Goal: Information Seeking & Learning: Learn about a topic

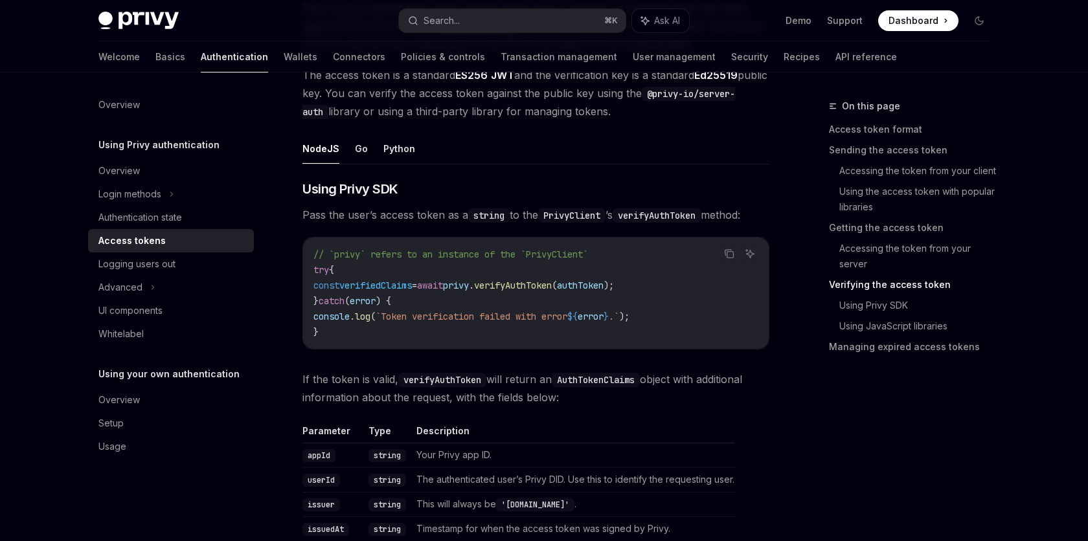
scroll to position [1965, 0]
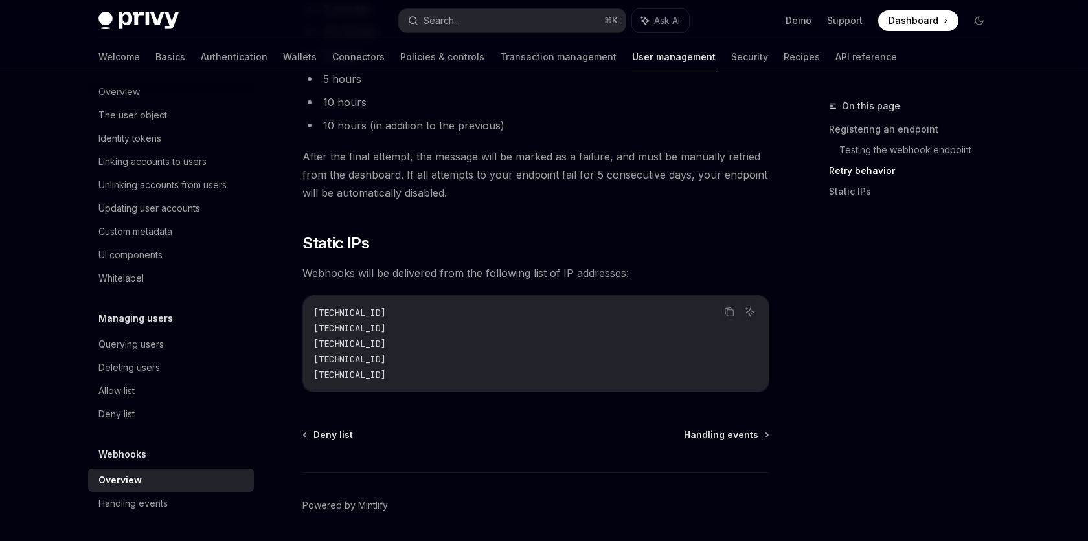
scroll to position [1688, 0]
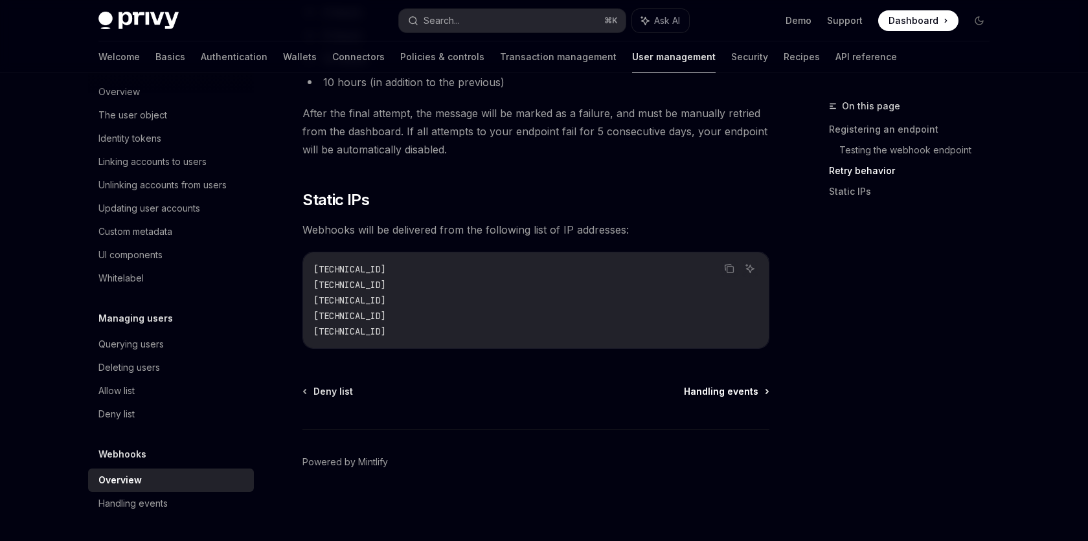
click at [727, 391] on span "Handling events" at bounding box center [721, 391] width 74 height 13
type textarea "*"
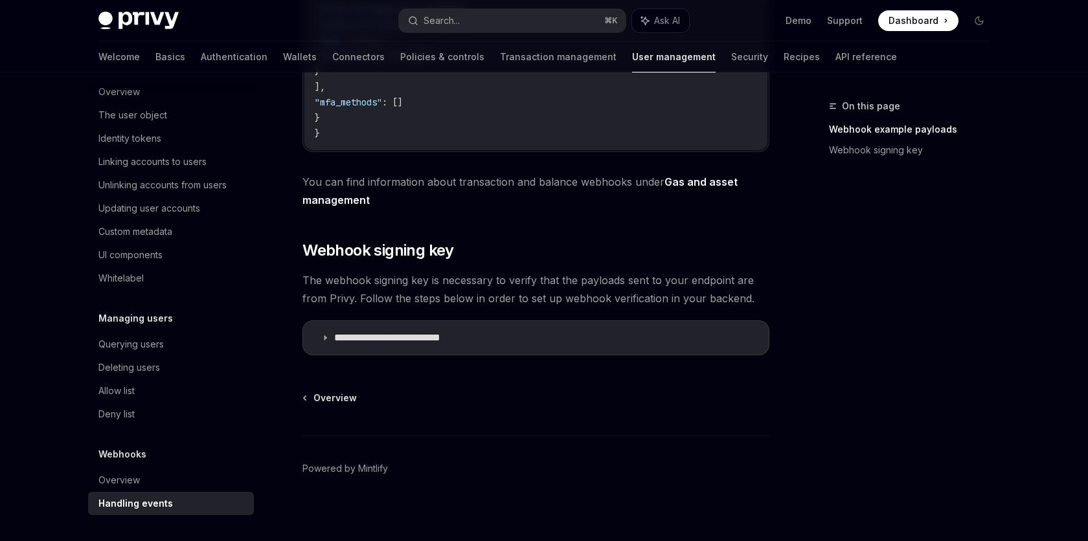
scroll to position [595, 0]
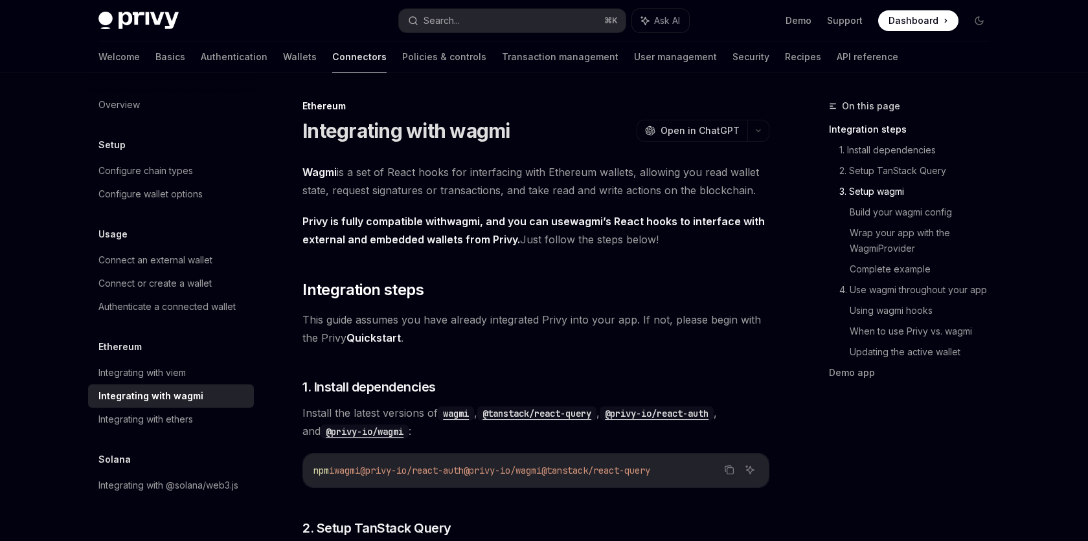
scroll to position [975, 0]
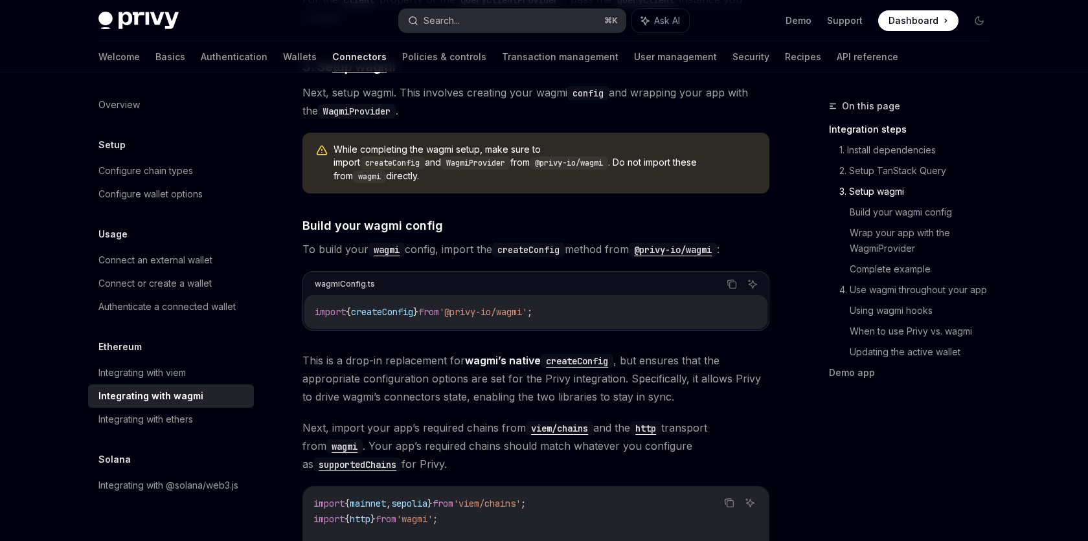
click at [508, 27] on button "Search... ⌘ K" at bounding box center [512, 20] width 227 height 23
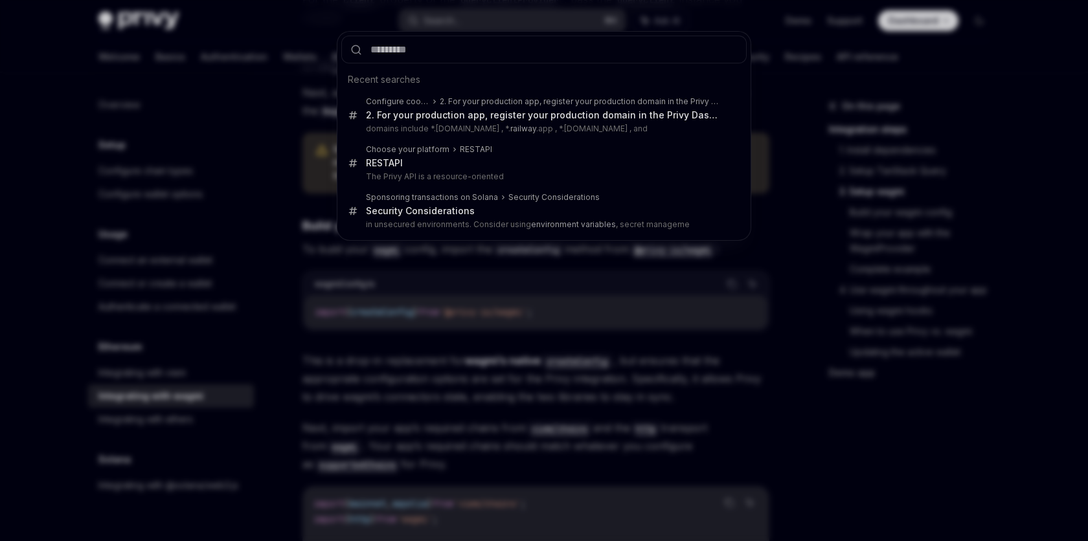
click at [269, 105] on div "Recent searches Configure cookies 2. For your production app, register your pro…" at bounding box center [544, 270] width 1088 height 541
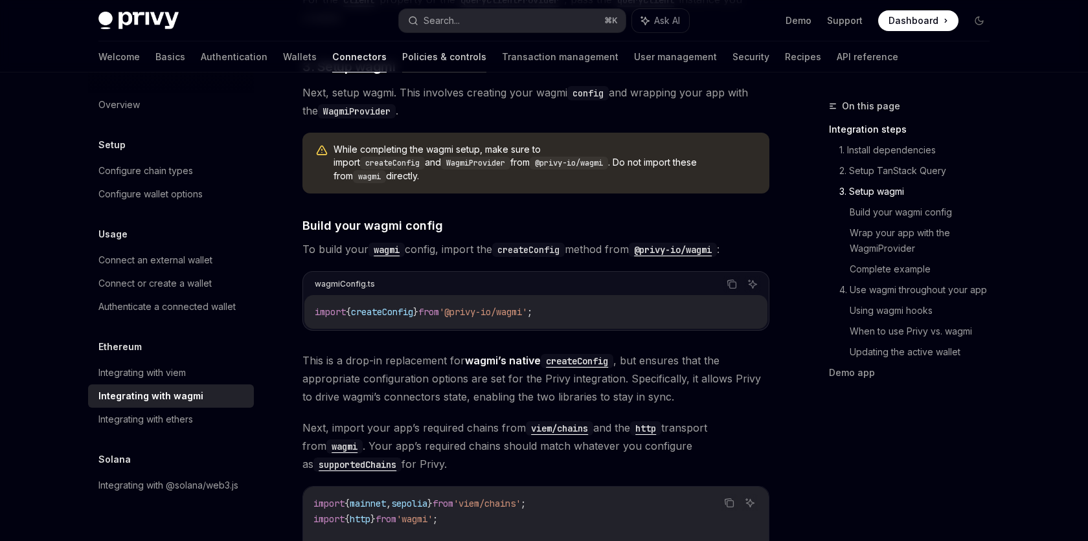
click at [402, 56] on link "Policies & controls" at bounding box center [444, 56] width 84 height 31
type textarea "*"
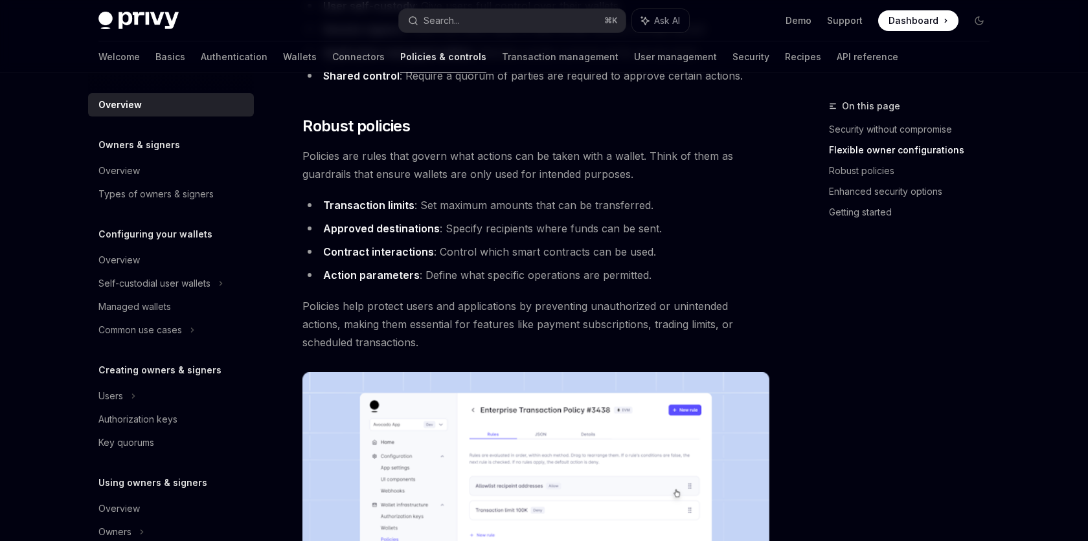
scroll to position [462, 0]
